Goal: Answer question/provide support: Share knowledge or assist other users

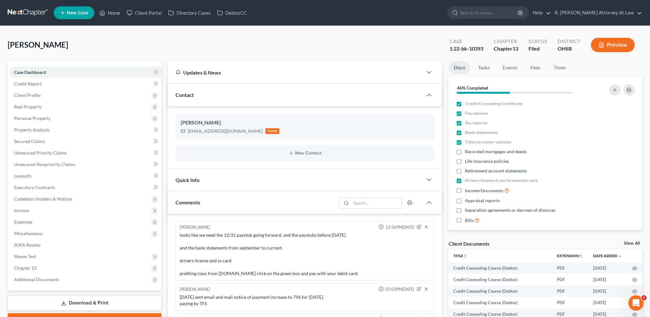
scroll to position [243, 0]
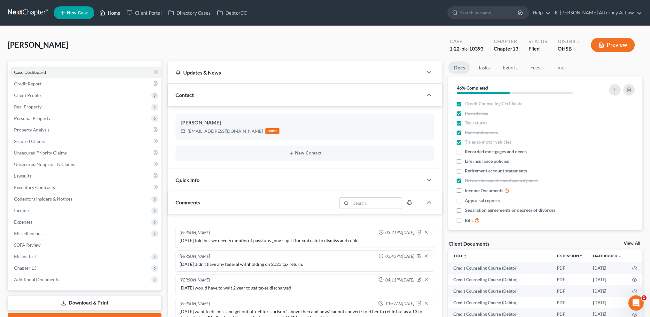
click at [115, 14] on link "Home" at bounding box center [109, 13] width 27 height 12
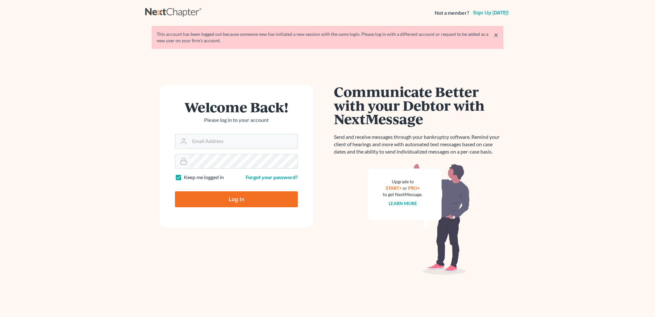
type input "[EMAIL_ADDRESS][DOMAIN_NAME]"
click at [235, 201] on input "Log In" at bounding box center [236, 199] width 123 height 16
type input "Thinking..."
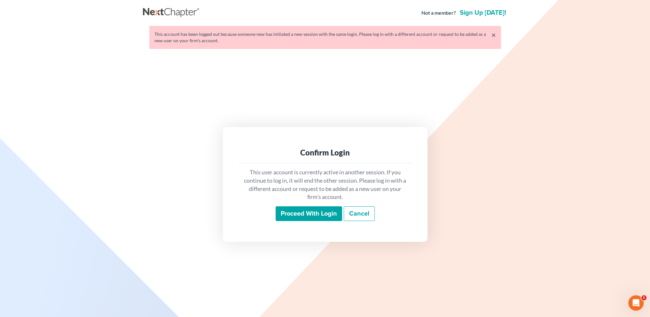
click at [307, 214] on input "Proceed with login" at bounding box center [309, 213] width 66 height 15
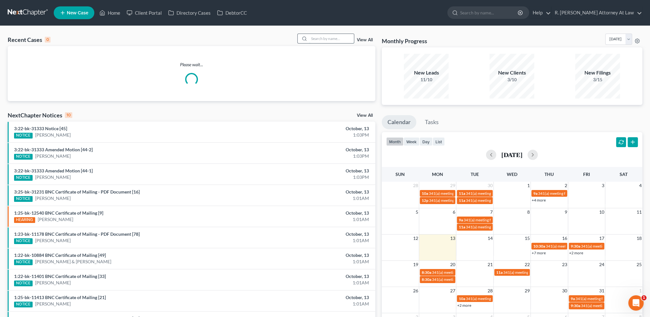
click at [321, 39] on input "search" at bounding box center [331, 38] width 45 height 9
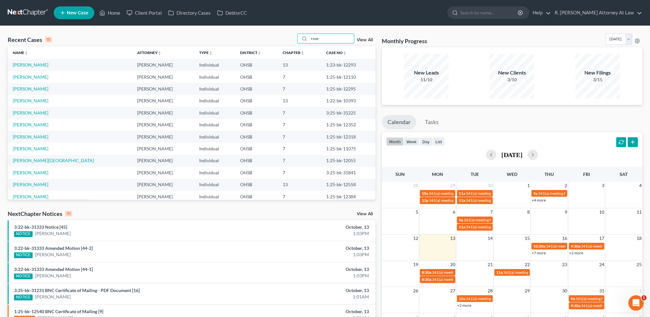
type input "rose"
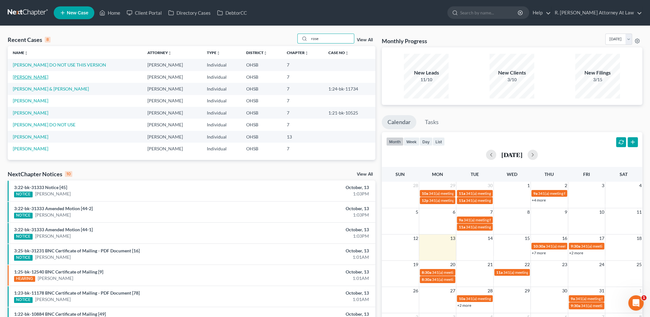
click at [24, 78] on link "Rose, Jonathan" at bounding box center [30, 76] width 35 height 5
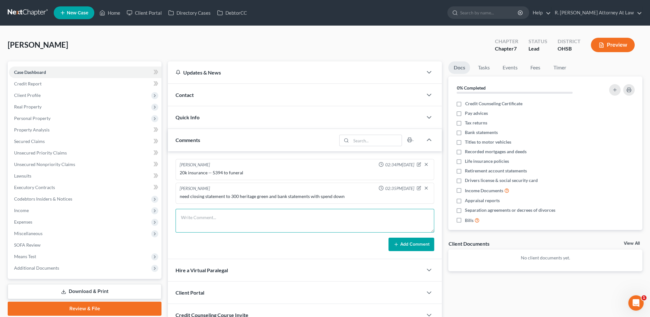
click at [189, 214] on textarea at bounding box center [304, 221] width 259 height 24
type textarea "10.13.2025 title to truck and statements that show spendown of heritage green m…"
click at [406, 242] on button "Add Comment" at bounding box center [411, 243] width 46 height 13
